Goal: Task Accomplishment & Management: Use online tool/utility

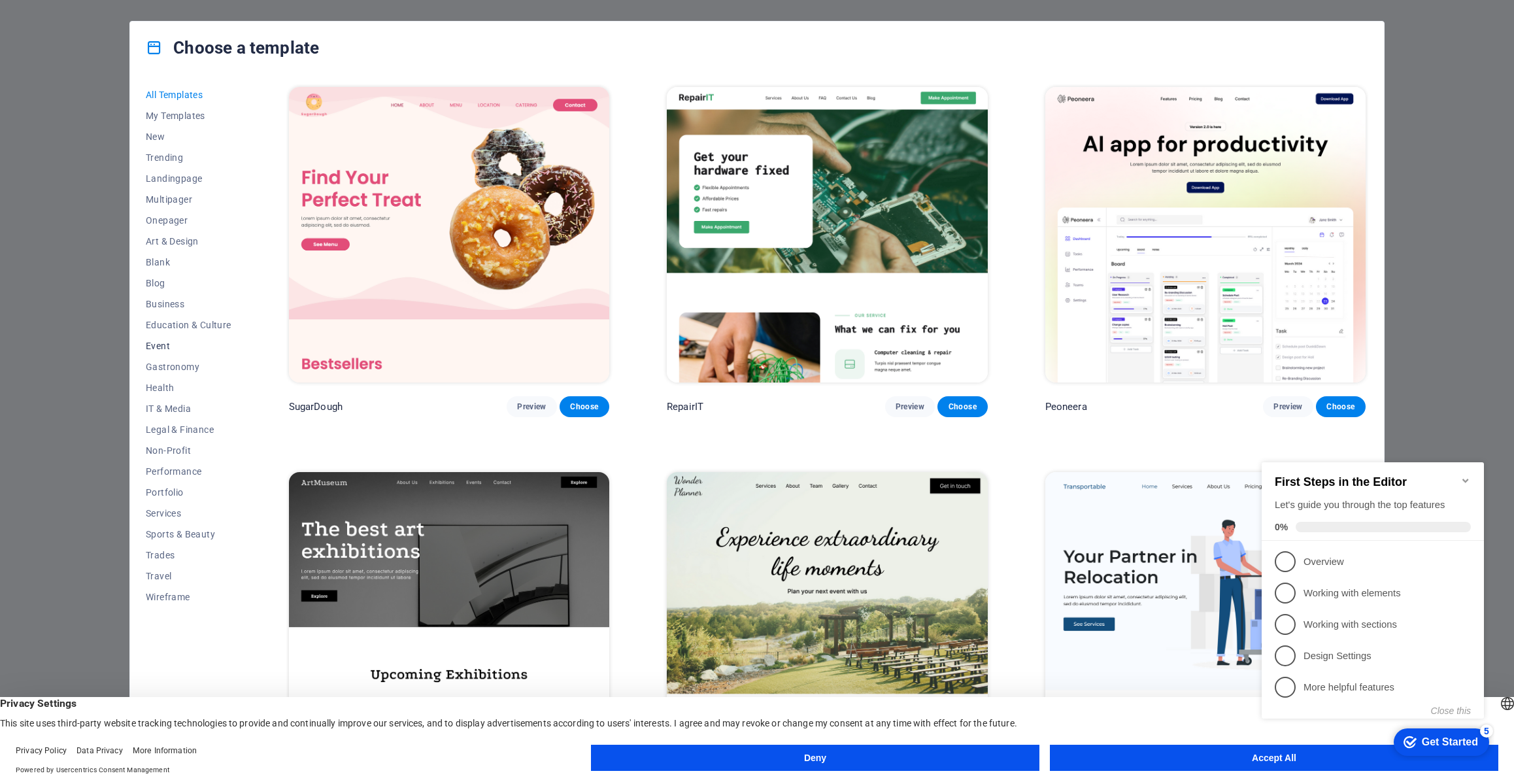
click at [167, 345] on span "Event" at bounding box center [189, 346] width 85 height 11
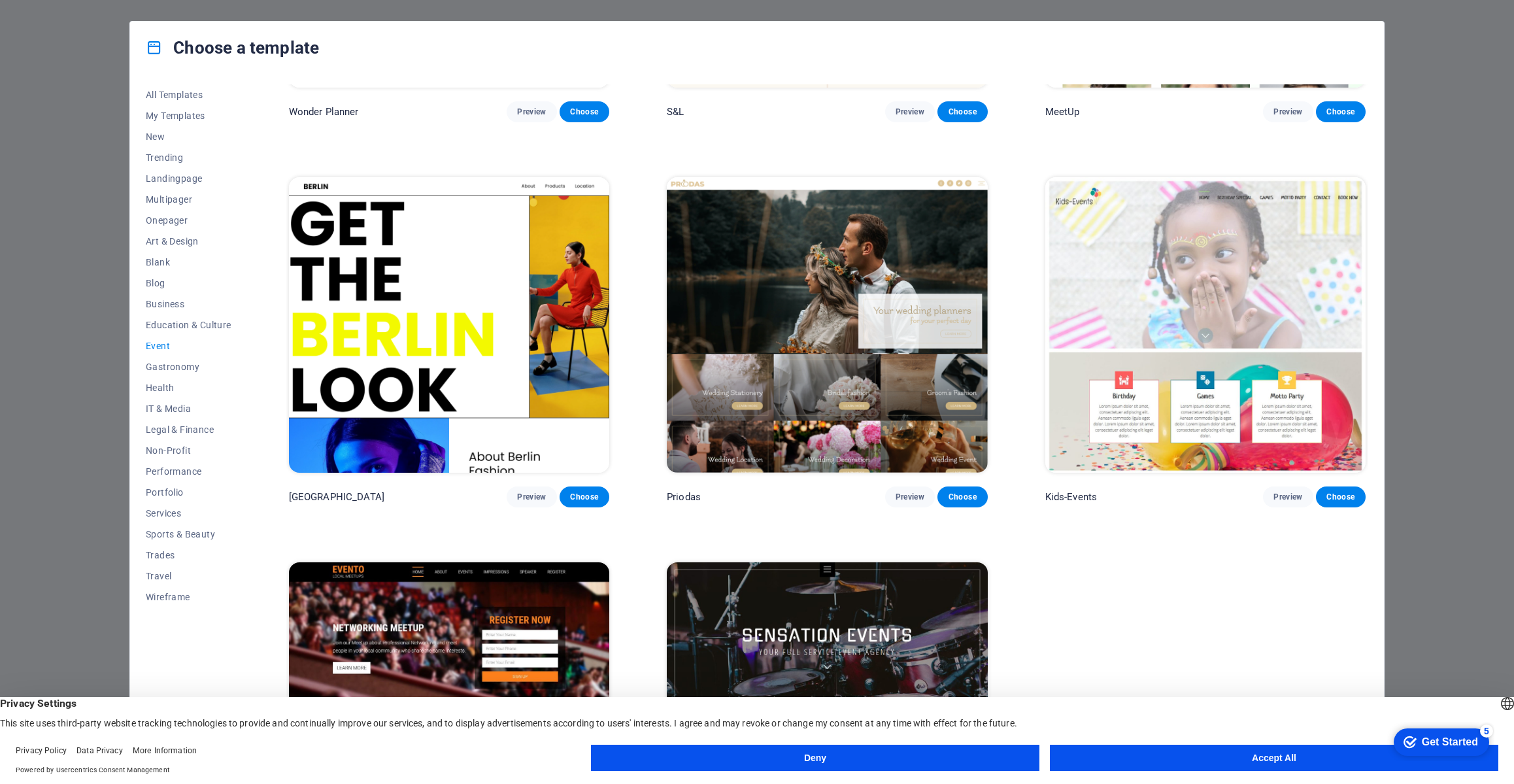
scroll to position [434, 0]
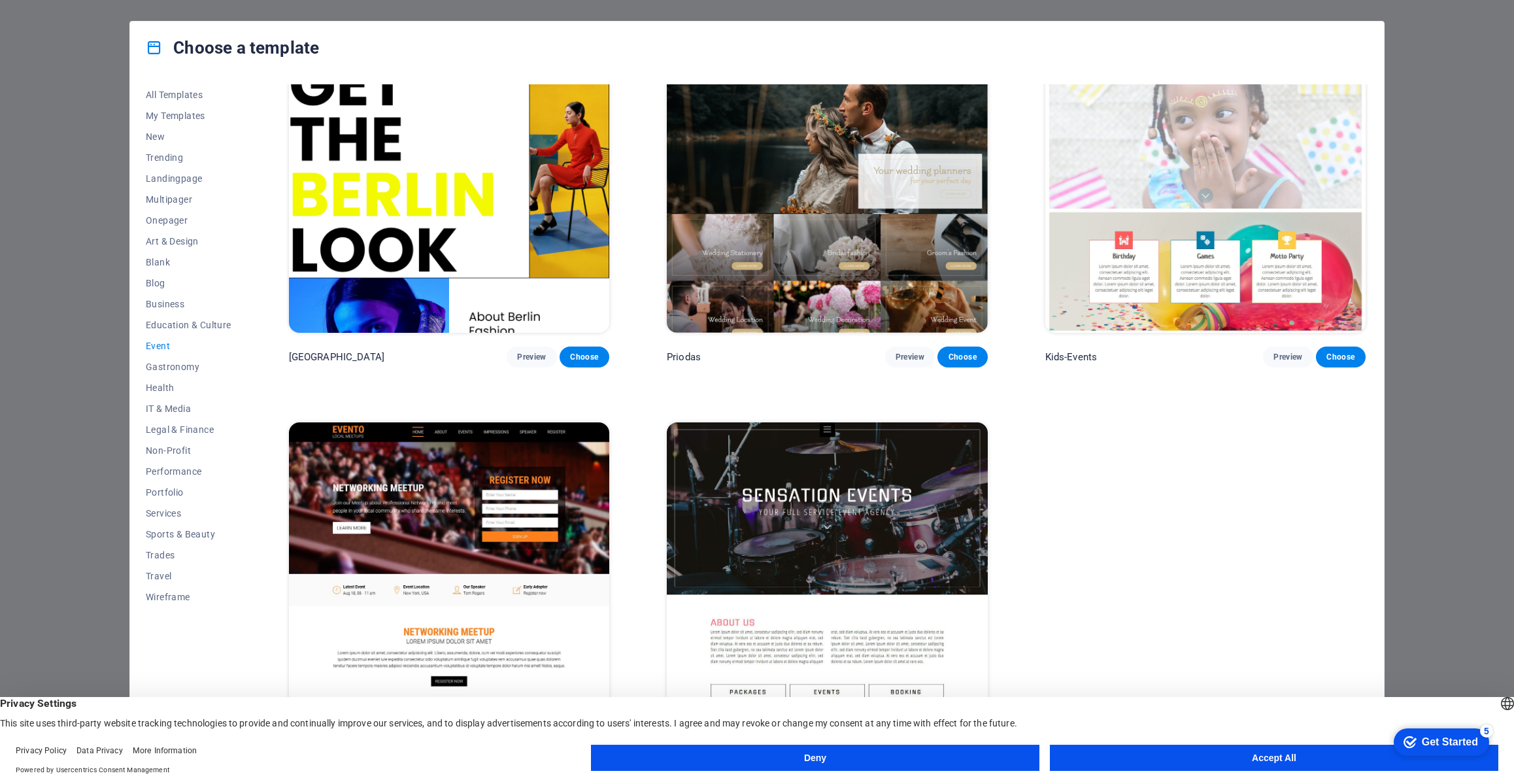
click at [788, 527] on img at bounding box center [827, 570] width 320 height 296
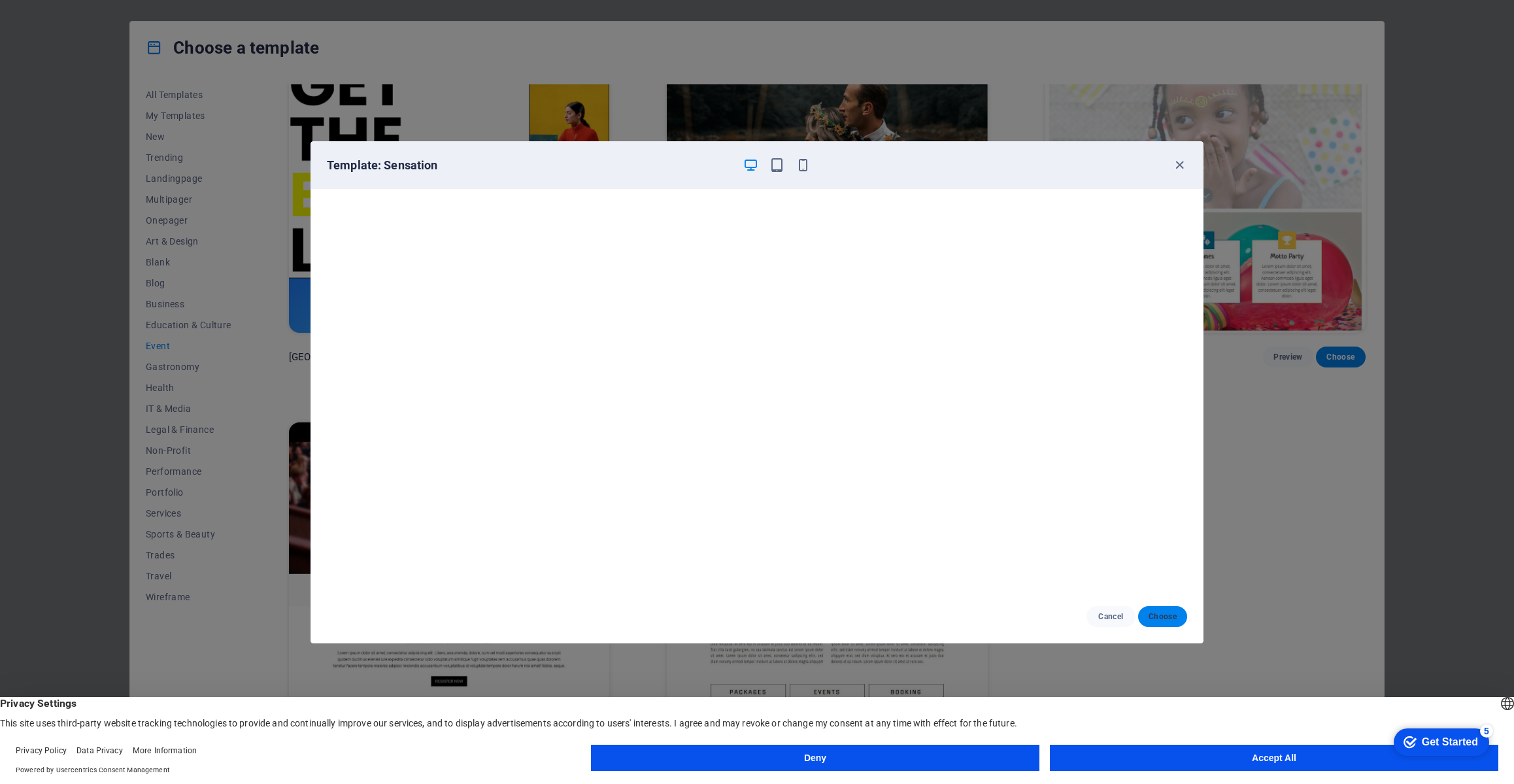
click at [1169, 620] on span "Choose" at bounding box center [1163, 616] width 28 height 11
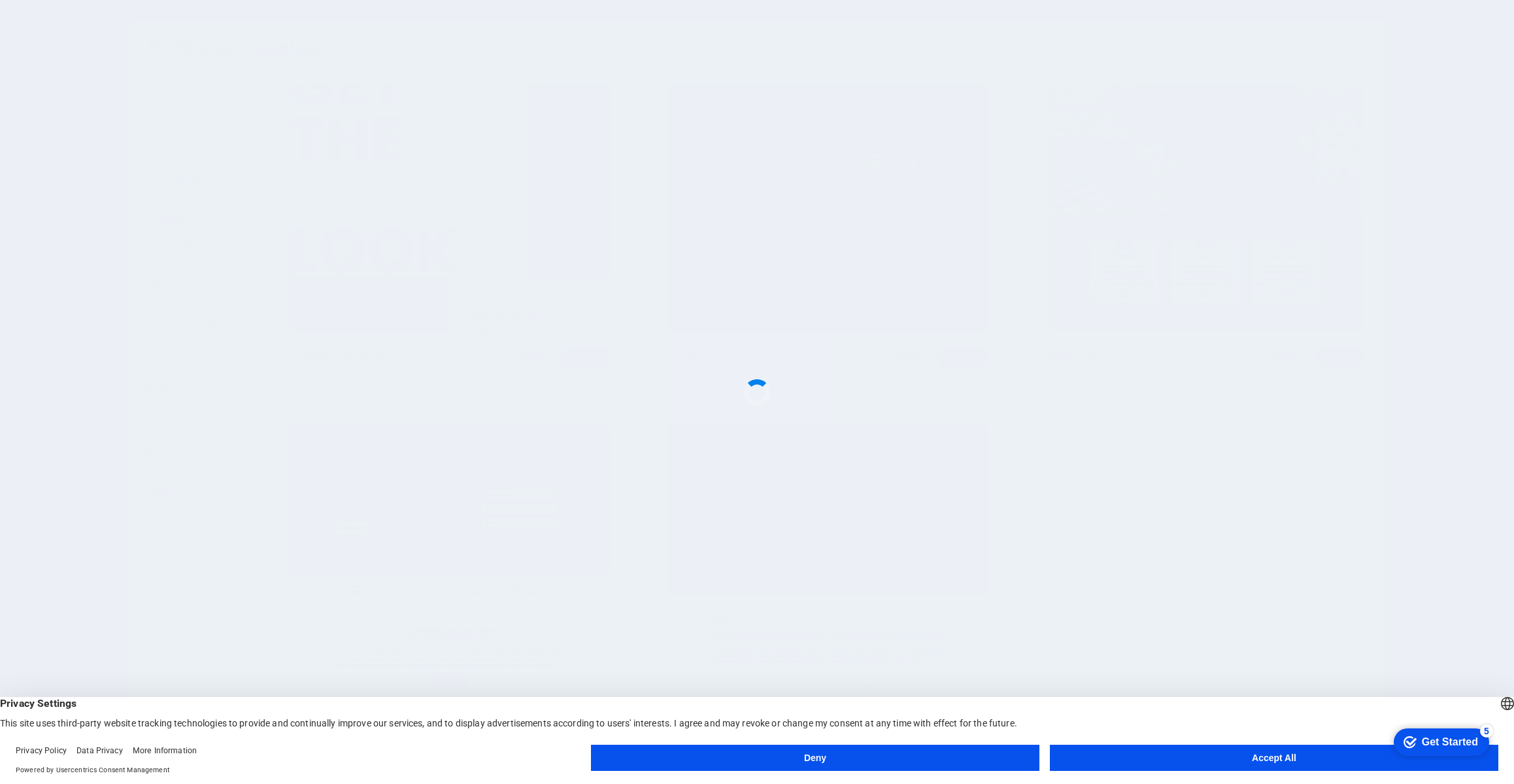
click at [1273, 757] on button "Accept All" at bounding box center [1274, 758] width 448 height 26
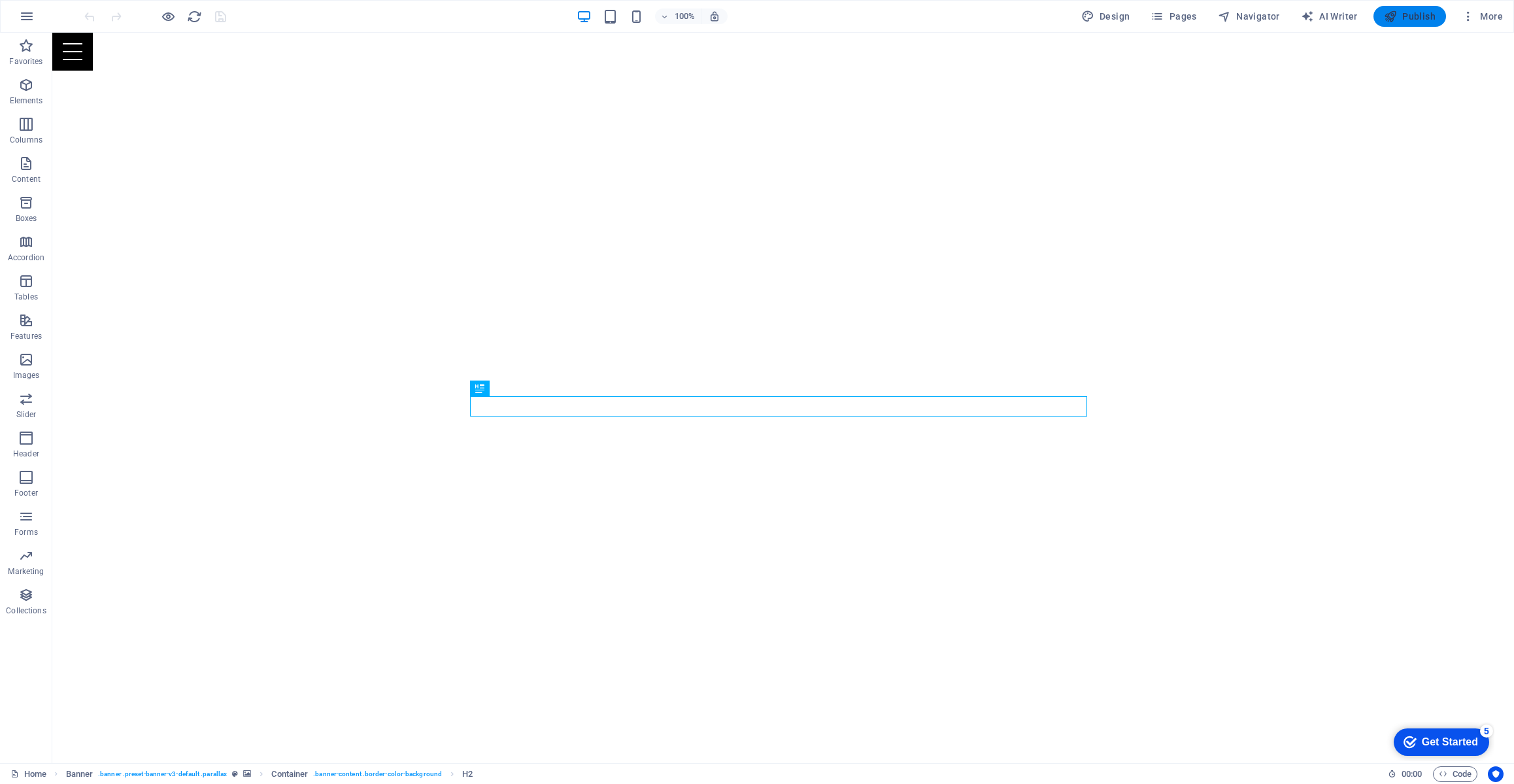
click at [1406, 17] on span "Publish" at bounding box center [1410, 16] width 52 height 13
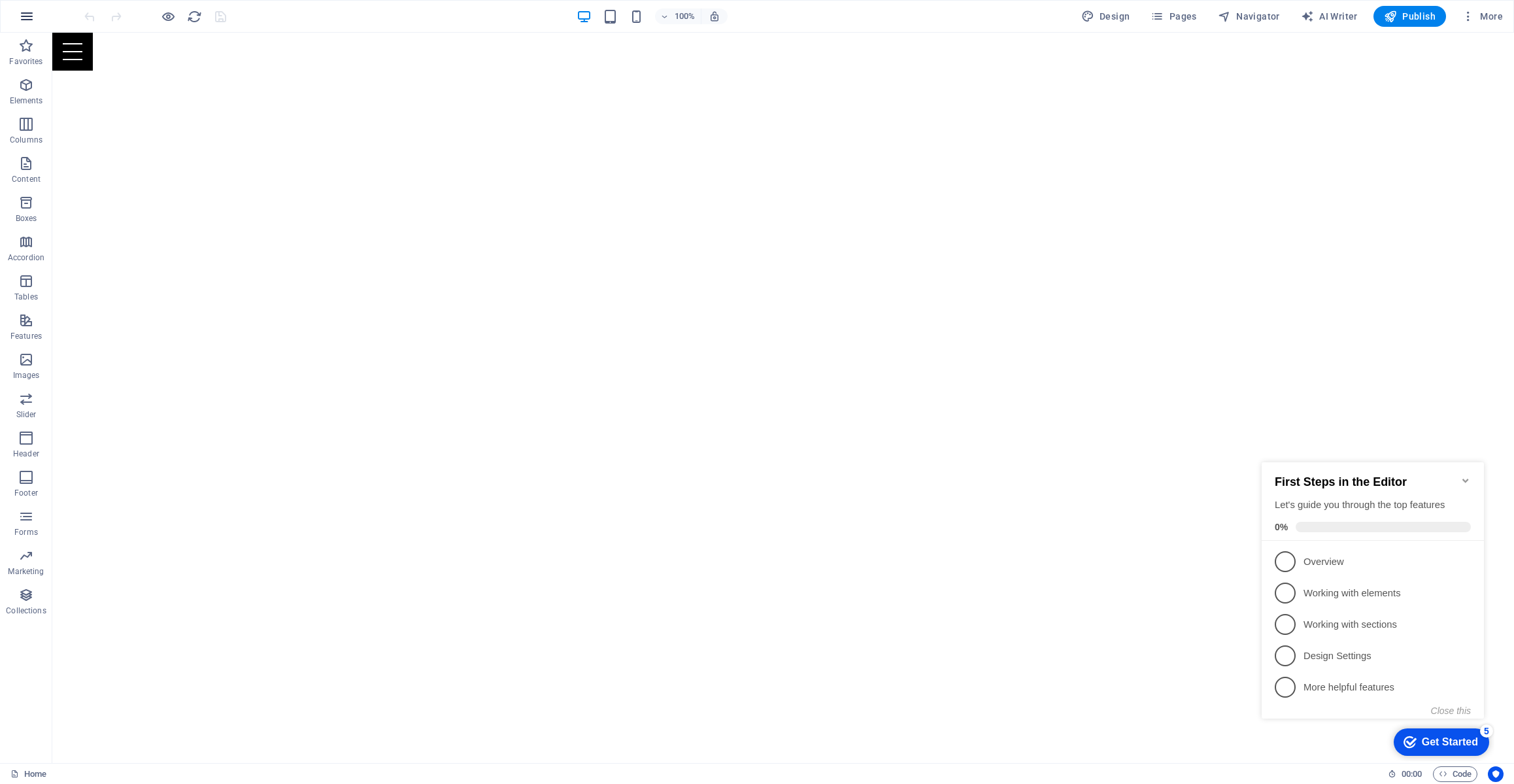
click at [33, 12] on icon "button" at bounding box center [26, 16] width 16 height 16
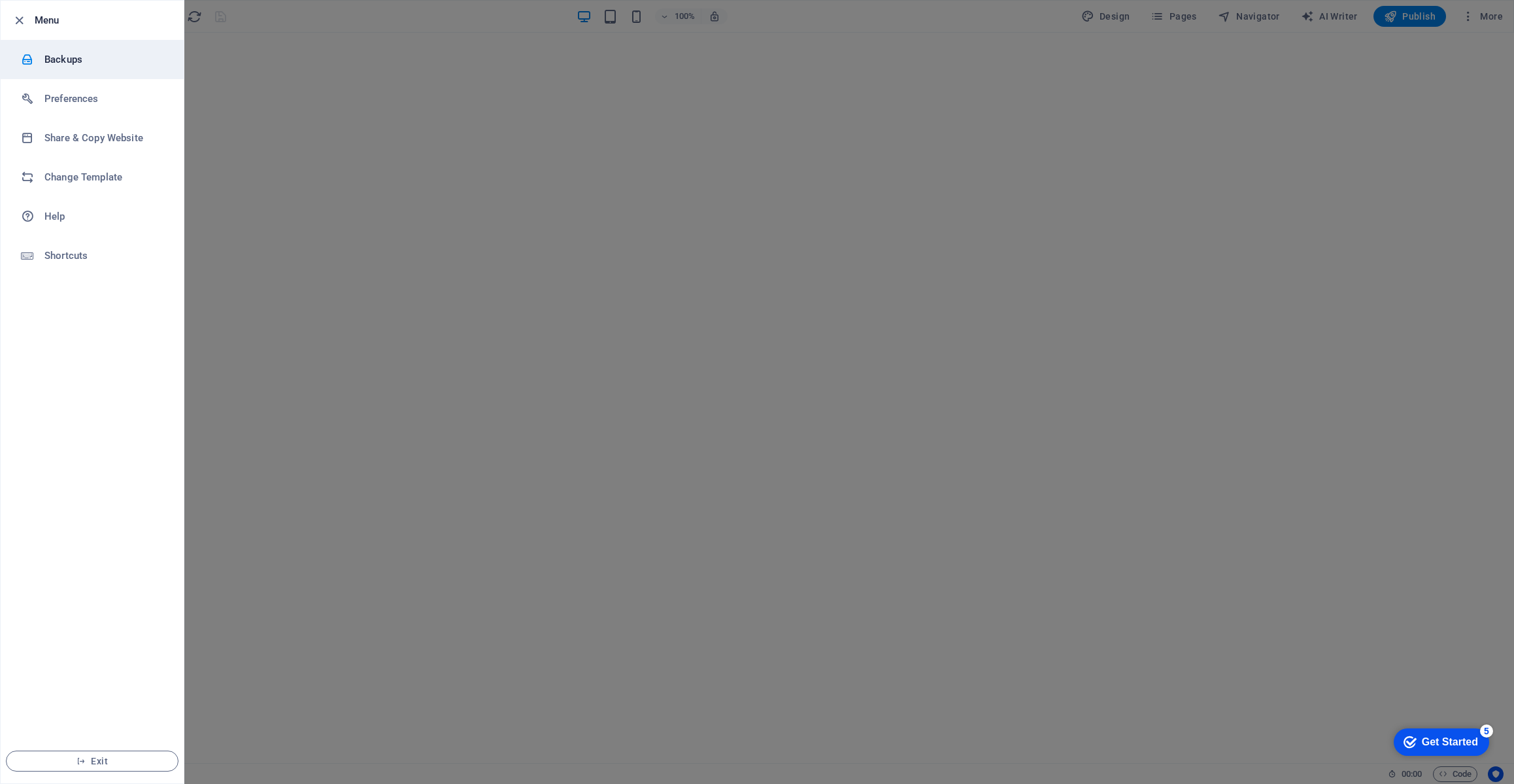
click at [56, 53] on h6 "Backups" at bounding box center [104, 59] width 121 height 16
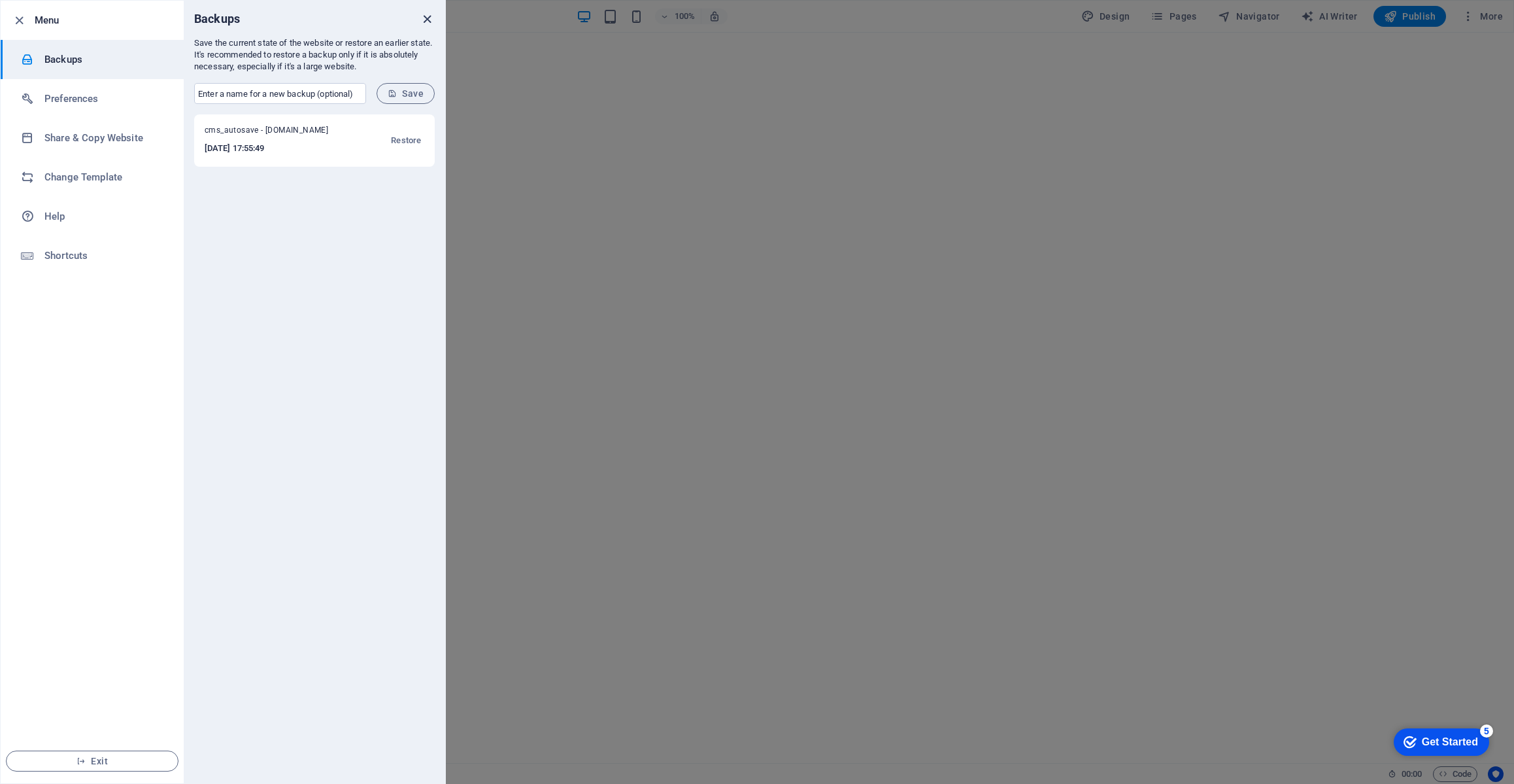
click at [426, 17] on icon "close" at bounding box center [427, 19] width 15 height 15
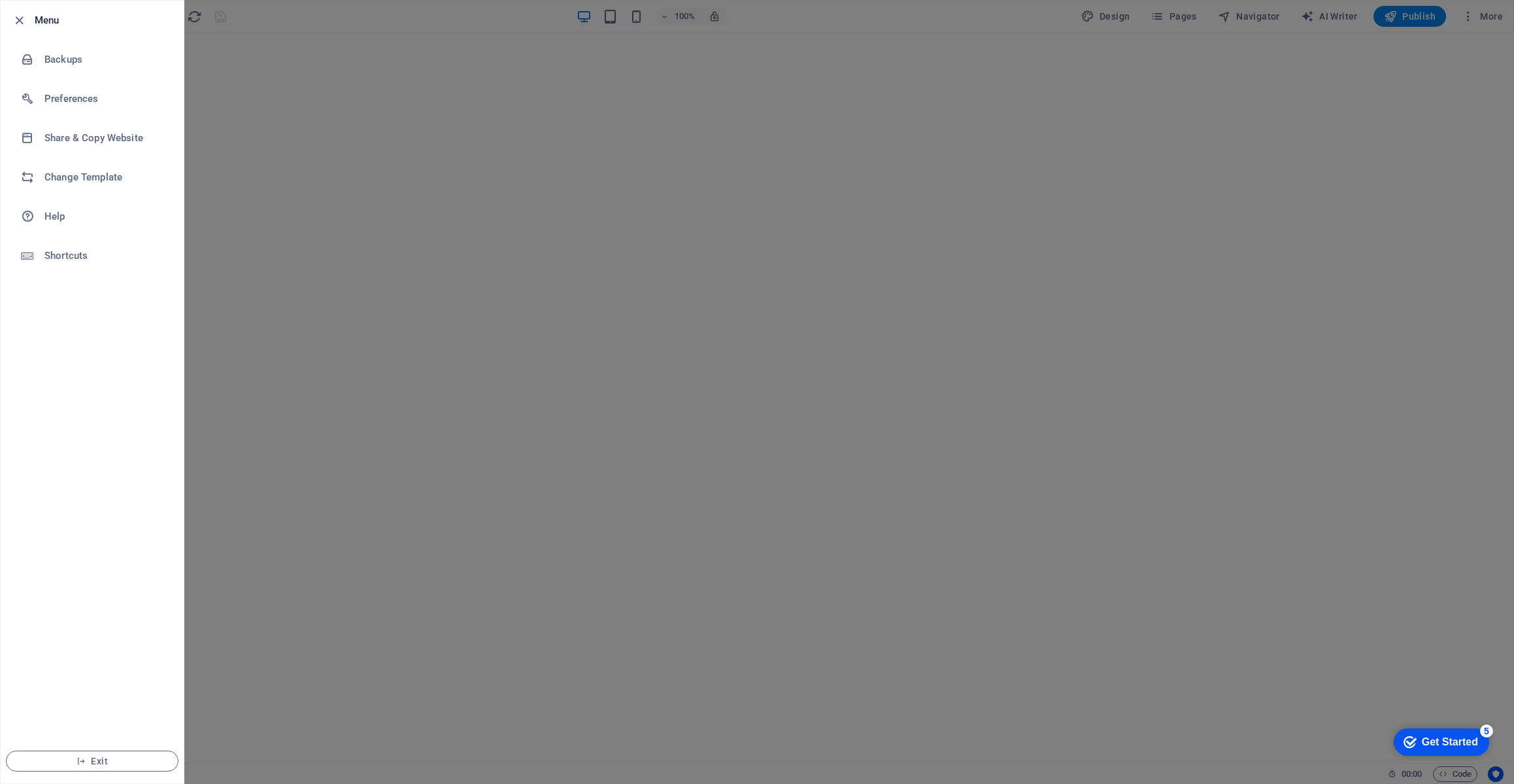
click at [426, 17] on div at bounding box center [757, 392] width 1514 height 784
